Goal: Task Accomplishment & Management: Complete application form

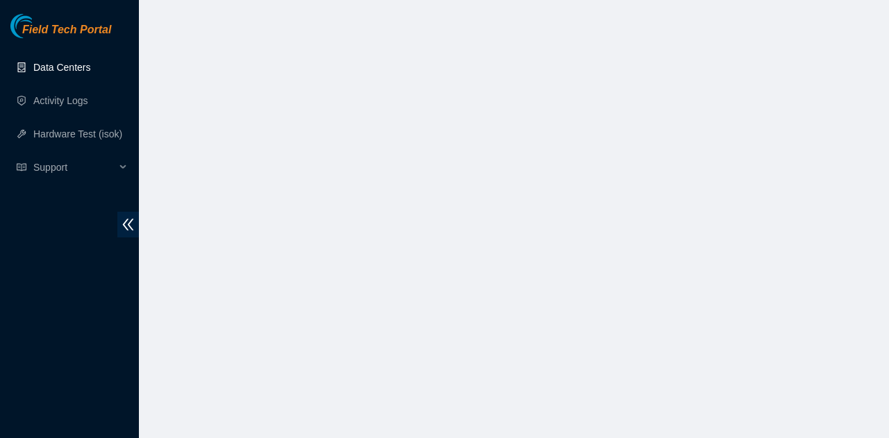
click at [90, 73] on link "Data Centers" at bounding box center [61, 67] width 57 height 11
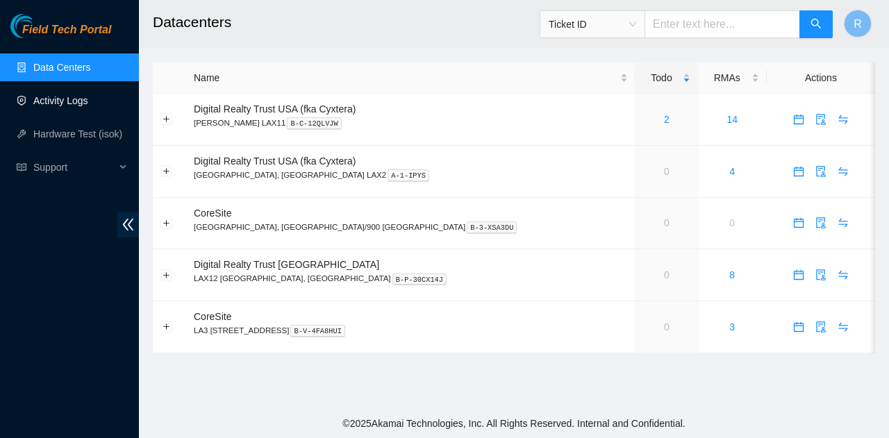
click at [88, 95] on link "Activity Logs" at bounding box center [60, 100] width 55 height 11
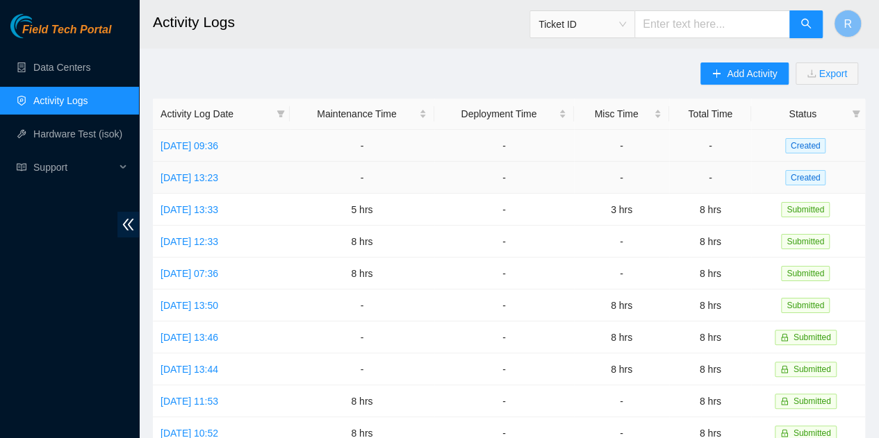
click at [231, 169] on td "[DATE] 13:23" at bounding box center [221, 178] width 137 height 32
click at [218, 174] on link "[DATE] 13:23" at bounding box center [190, 177] width 58 height 11
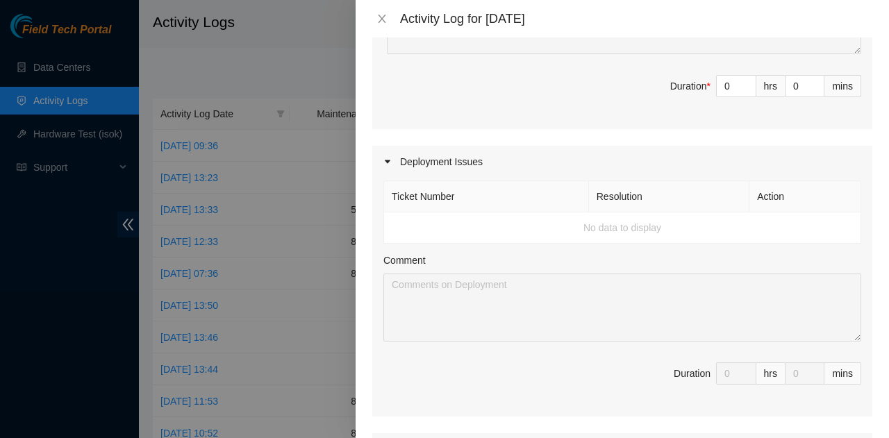
scroll to position [278, 0]
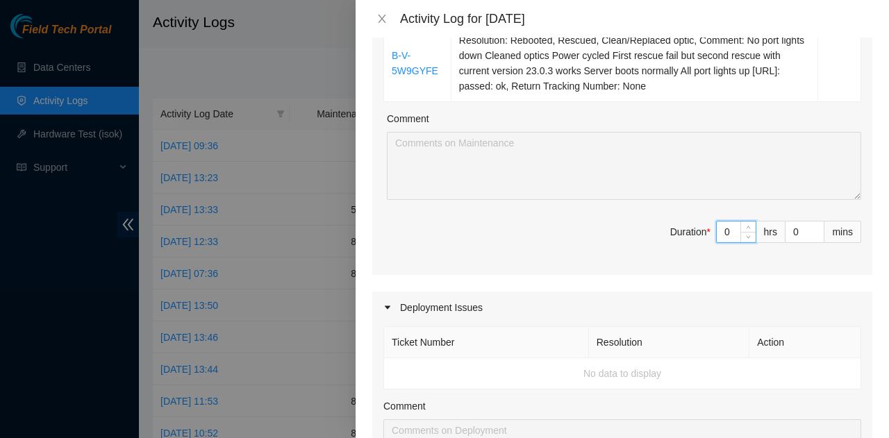
drag, startPoint x: 723, startPoint y: 239, endPoint x: 691, endPoint y: 220, distance: 37.4
click at [691, 221] on span "Duration * 0 hrs 0 mins" at bounding box center [623, 240] width 478 height 39
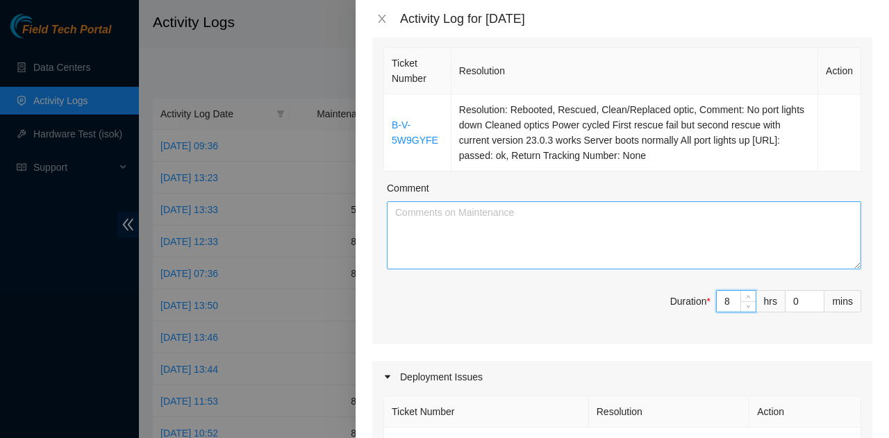
type input "8"
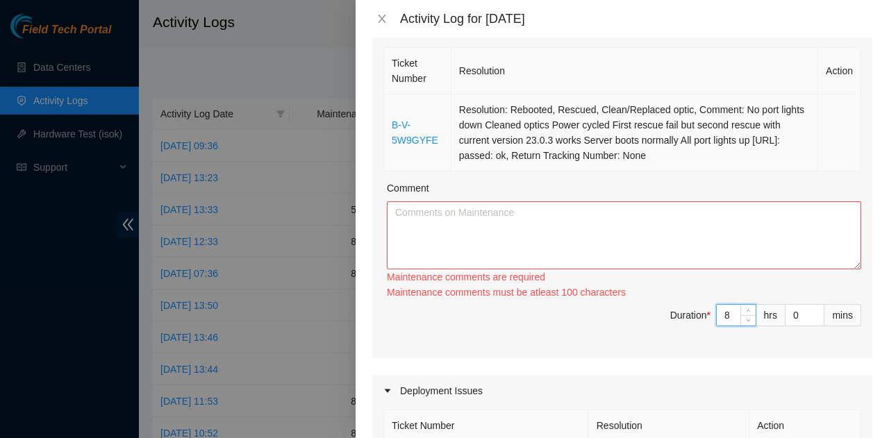
type input "8"
drag, startPoint x: 661, startPoint y: 156, endPoint x: 735, endPoint y: 108, distance: 88.3
click at [735, 108] on td "Resolution: Rebooted, Rescued, Clean/Replaced optic, Comment: No port lights do…" at bounding box center [635, 132] width 367 height 77
copy td "No port lights down Cleaned optics Power cycled First rescue fail but second re…"
click at [611, 225] on textarea "Comment" at bounding box center [624, 236] width 475 height 68
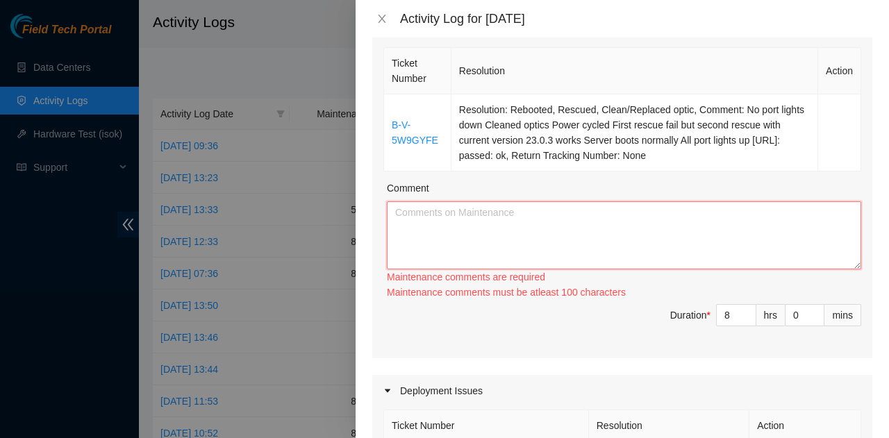
paste textarea "No port lights down Cleaned optics Power cycled First rescue fail but second re…"
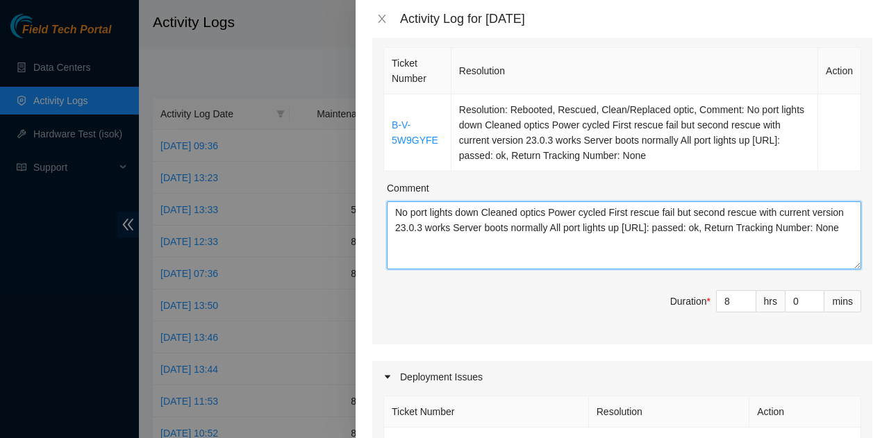
drag, startPoint x: 390, startPoint y: 209, endPoint x: 398, endPoint y: 216, distance: 10.9
click at [398, 216] on textarea "No port lights down Cleaned optics Power cycled First rescue fail but second re…" at bounding box center [624, 236] width 475 height 68
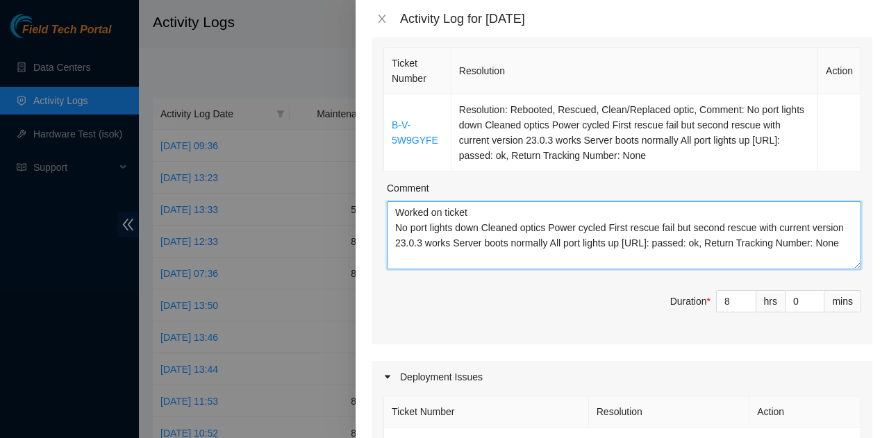
click at [486, 224] on textarea "Worked on ticket No port lights down Cleaned optics Power cycled First rescue f…" at bounding box center [624, 236] width 475 height 68
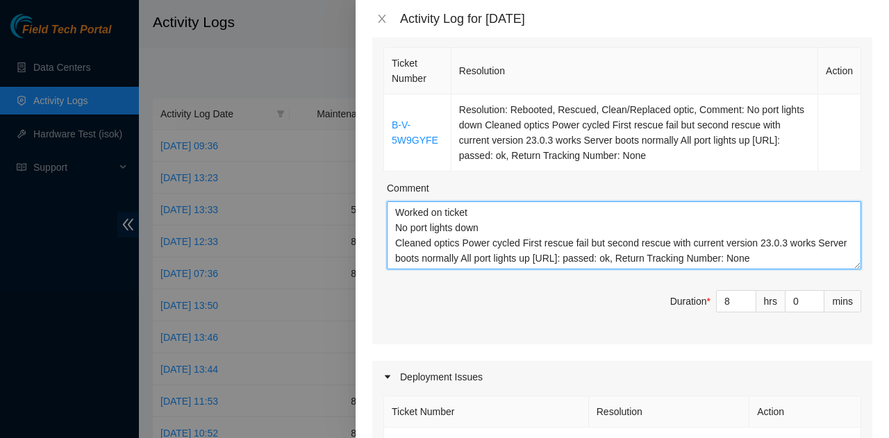
click at [462, 241] on textarea "Worked on ticket No port lights down Cleaned optics Power cycled First rescue f…" at bounding box center [624, 236] width 475 height 68
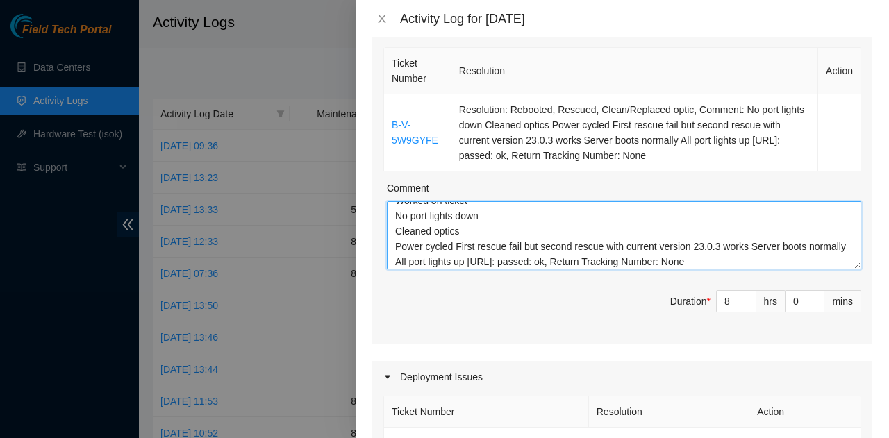
scroll to position [15, 0]
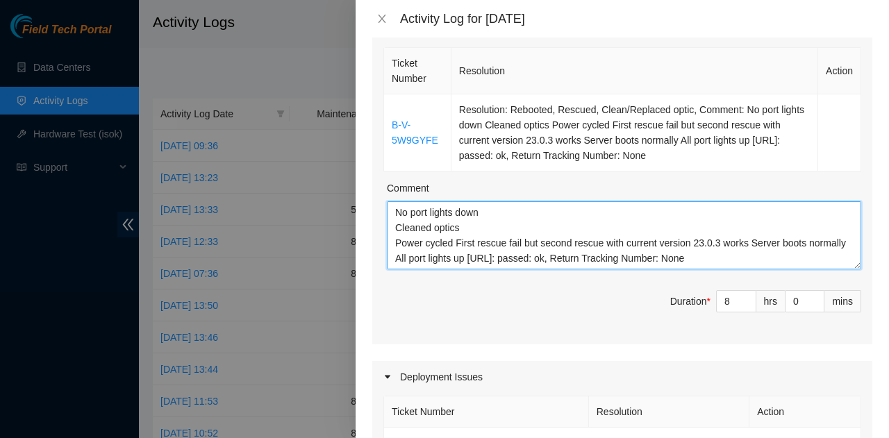
drag, startPoint x: 453, startPoint y: 242, endPoint x: 571, endPoint y: 246, distance: 118.2
click at [571, 246] on textarea "Worked on ticket No port lights down Cleaned optics Power cycled First rescue f…" at bounding box center [624, 236] width 475 height 68
drag, startPoint x: 517, startPoint y: 261, endPoint x: 827, endPoint y: 277, distance: 310.3
click at [827, 277] on div "Ticket Number Resolution Action B-V-5W9GYFE Resolution: Rebooted, Rescued, Clea…" at bounding box center [622, 194] width 500 height 300
click at [457, 242] on textarea "Worked on ticket No port lights down Cleaned optics Power cycled rescue with cu…" at bounding box center [624, 236] width 475 height 68
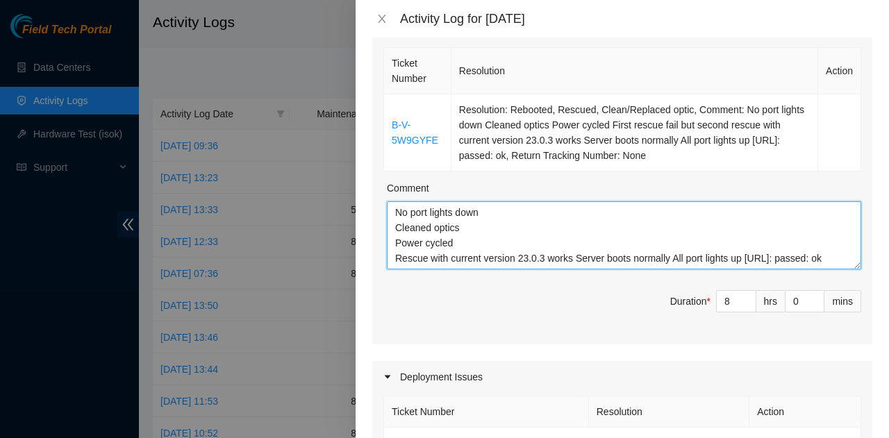
click at [425, 258] on textarea "Worked on ticket No port lights down Cleaned optics Power cycled Rescue with cu…" at bounding box center [624, 236] width 475 height 68
click at [575, 246] on textarea "Worked on ticket No port lights down Cleaned optics Power cycled Rescued with c…" at bounding box center [624, 236] width 475 height 68
click at [581, 246] on textarea "Worked on ticket No port lights down Cleaned optics Power cycled Rescued with c…" at bounding box center [624, 236] width 475 height 68
click at [579, 246] on textarea "Worked on ticket No port lights down Cleaned optics Power cycled Rescued with c…" at bounding box center [624, 236] width 475 height 68
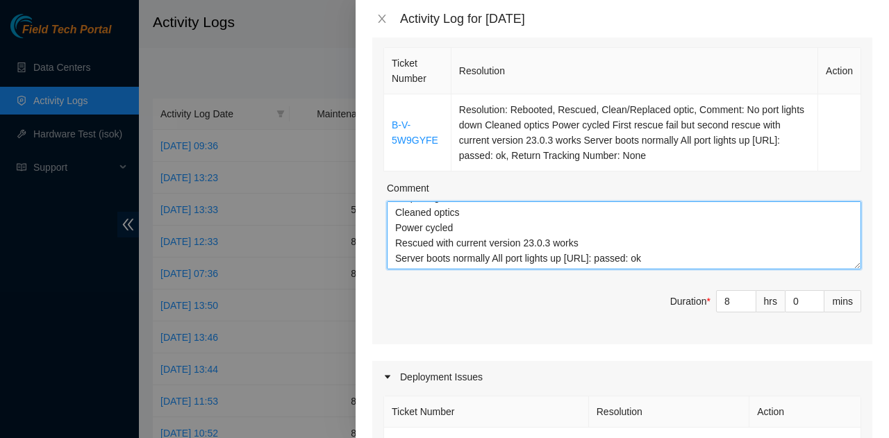
click at [493, 256] on textarea "Worked on ticket No port lights down Cleaned optics Power cycled Rescued with c…" at bounding box center [624, 236] width 475 height 68
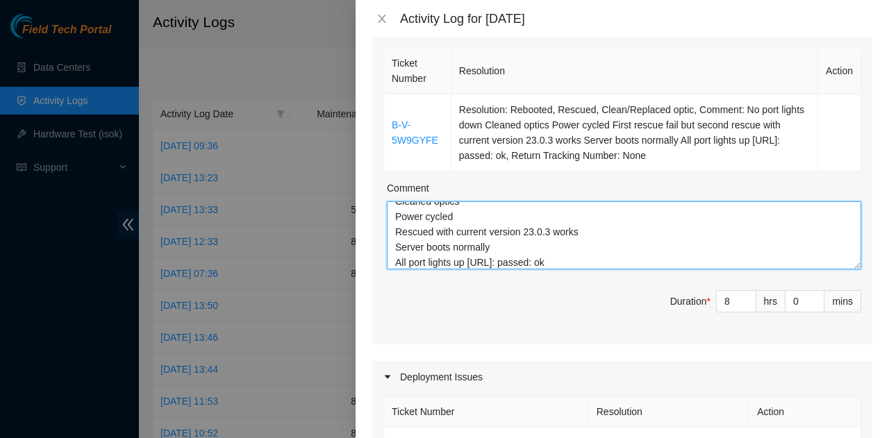
click at [469, 261] on textarea "Worked on ticket No port lights down Cleaned optics Power cycled Rescued with c…" at bounding box center [624, 236] width 475 height 68
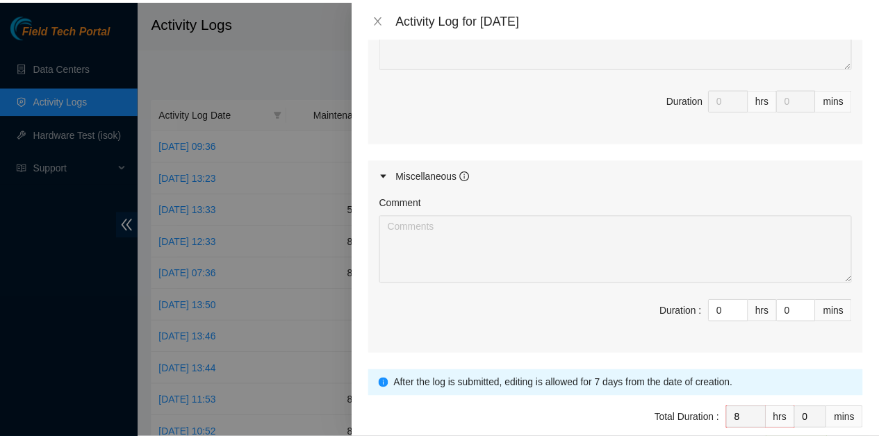
scroll to position [760, 0]
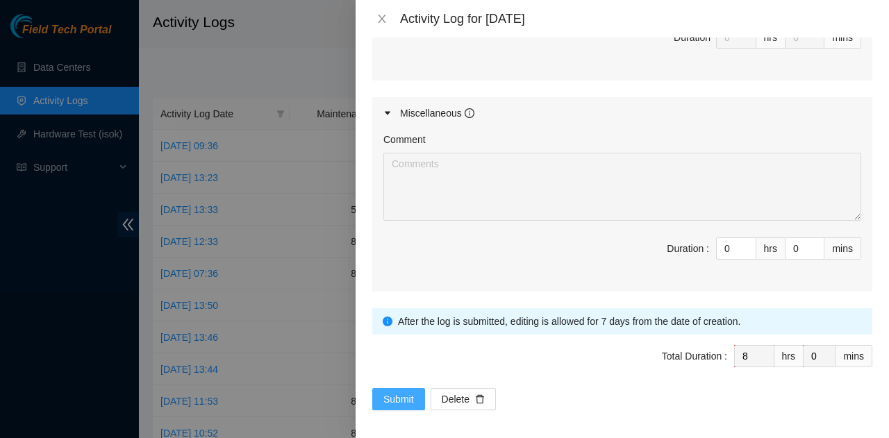
type textarea "Worked on ticket No port lights down Cleaned optics Power cycled Rescued with c…"
click at [409, 392] on span "Submit" at bounding box center [399, 399] width 31 height 15
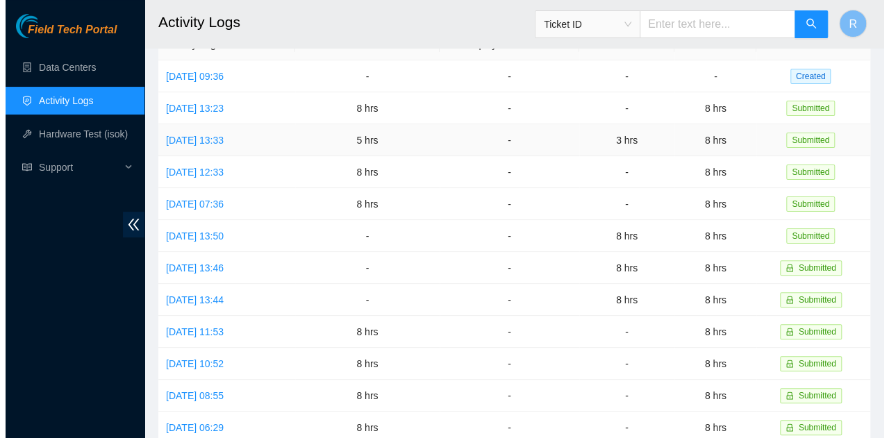
scroll to position [0, 0]
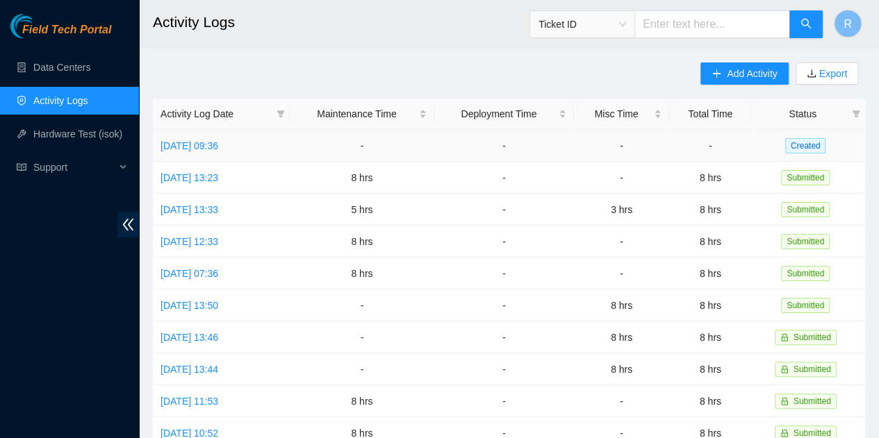
click at [220, 152] on td "[DATE] 09:36" at bounding box center [221, 146] width 137 height 32
click at [213, 144] on link "[DATE] 09:36" at bounding box center [190, 145] width 58 height 11
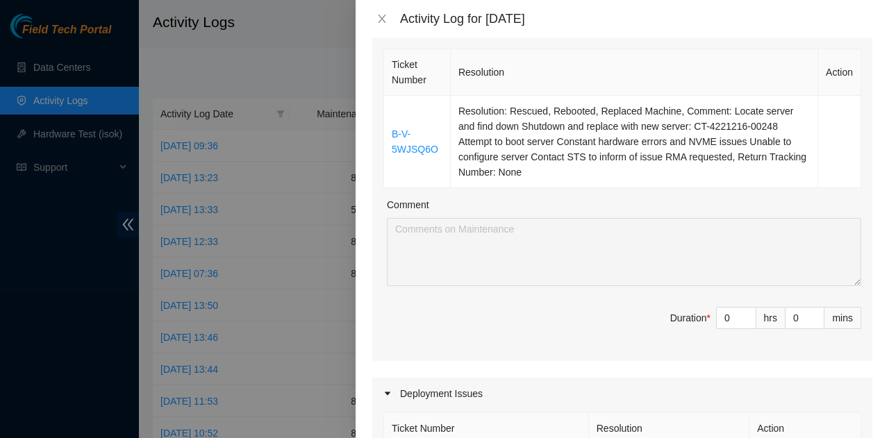
scroll to position [208, 0]
drag, startPoint x: 727, startPoint y: 309, endPoint x: 698, endPoint y: 306, distance: 29.4
click at [698, 306] on span "Duration * 0 hrs 0 mins" at bounding box center [623, 325] width 478 height 39
type input "8"
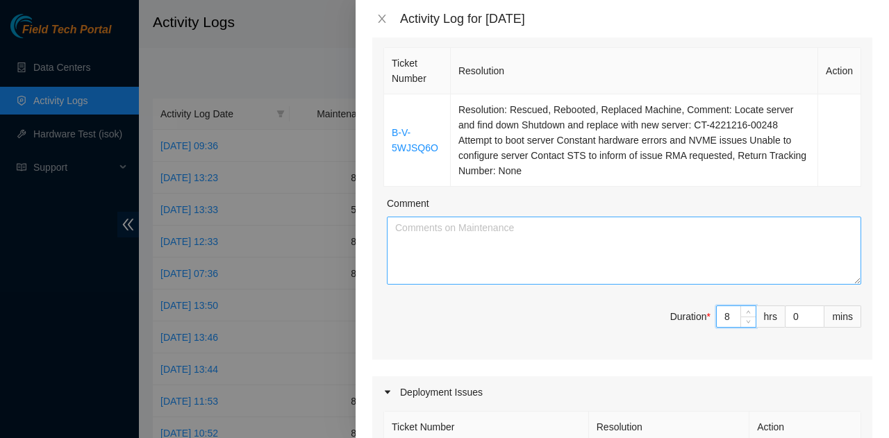
type input "8"
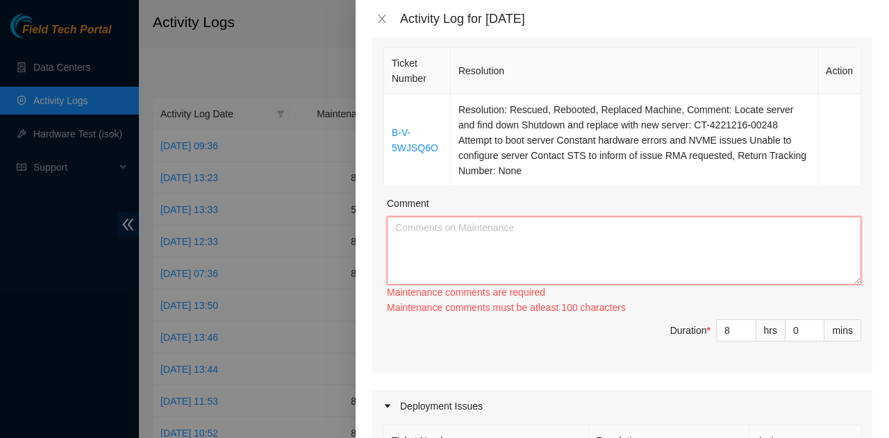
click at [686, 261] on textarea "Comment" at bounding box center [624, 251] width 475 height 68
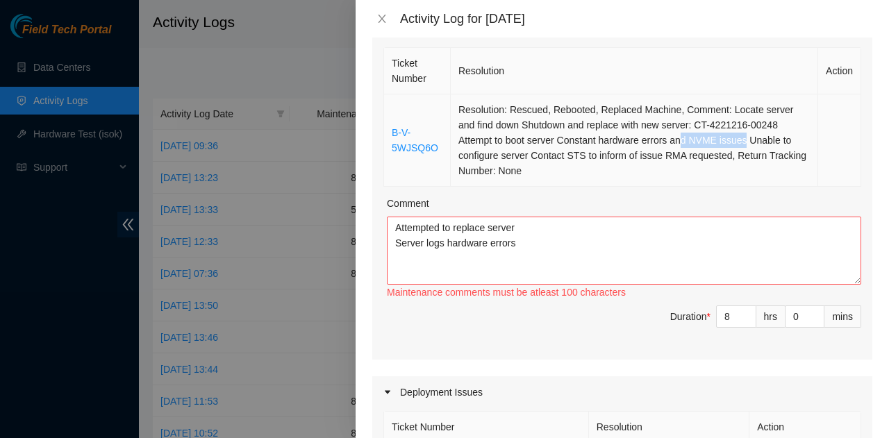
drag, startPoint x: 642, startPoint y: 135, endPoint x: 702, endPoint y: 144, distance: 60.3
click at [703, 144] on td "Resolution: Rescued, Rebooted, Replaced Machine, Comment: Locate server and fin…" at bounding box center [635, 140] width 368 height 92
click at [702, 144] on td "Resolution: Rescued, Rebooted, Replaced Machine, Comment: Locate server and fin…" at bounding box center [635, 140] width 368 height 92
drag, startPoint x: 707, startPoint y: 147, endPoint x: 630, endPoint y: 145, distance: 77.1
click at [630, 145] on td "Resolution: Rescued, Rebooted, Replaced Machine, Comment: Locate server and fin…" at bounding box center [635, 140] width 368 height 92
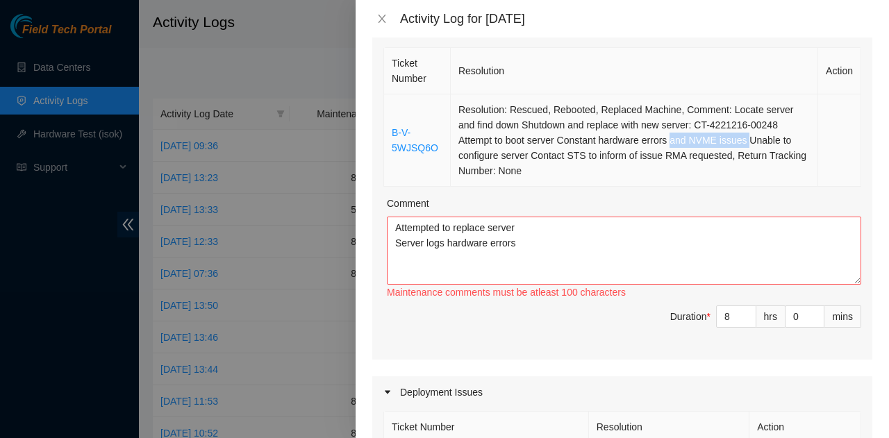
copy td "and NVME issues"
click at [561, 245] on textarea "Attempted to replace server Server logs hardware errors" at bounding box center [624, 251] width 475 height 68
paste textarea "and NVME issues"
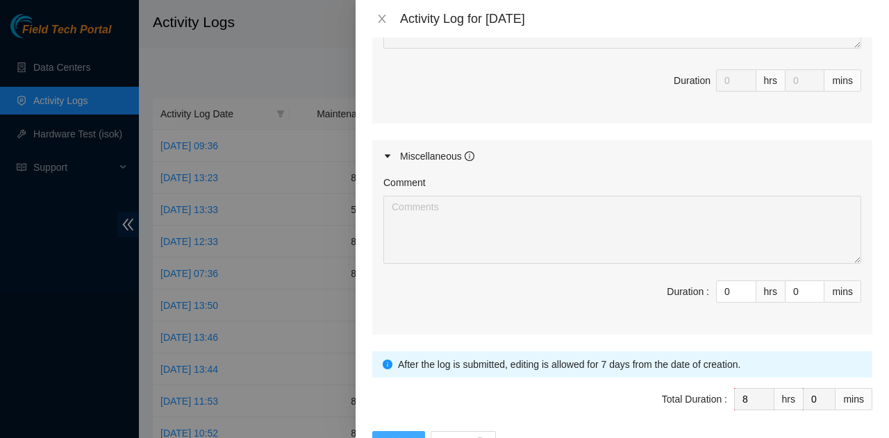
scroll to position [775, 0]
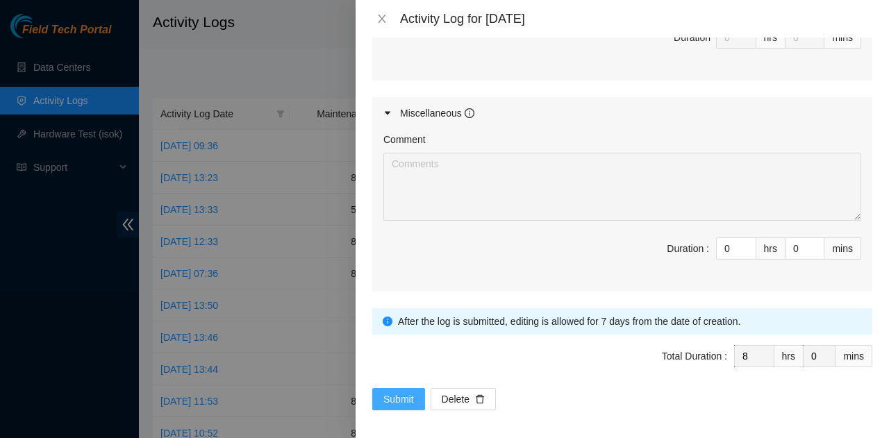
type textarea "Attempted to replace server Server logs hardware errors and NVME issues Cannot …"
click at [400, 397] on span "Submit" at bounding box center [399, 399] width 31 height 15
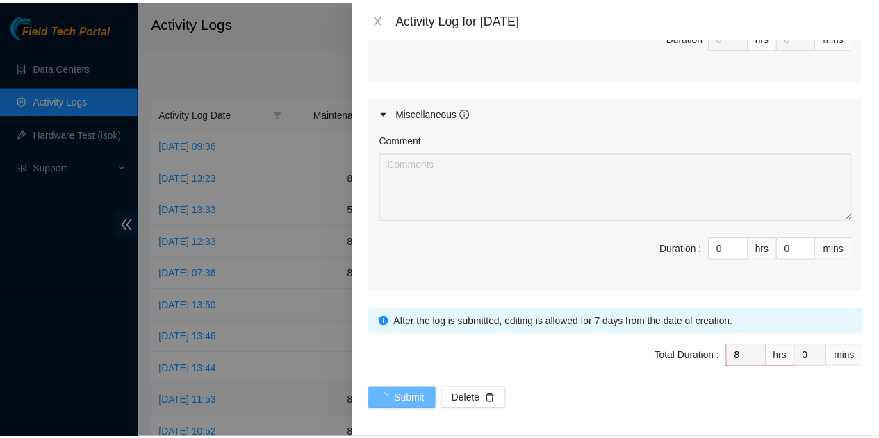
scroll to position [0, 0]
